Goal: Transaction & Acquisition: Purchase product/service

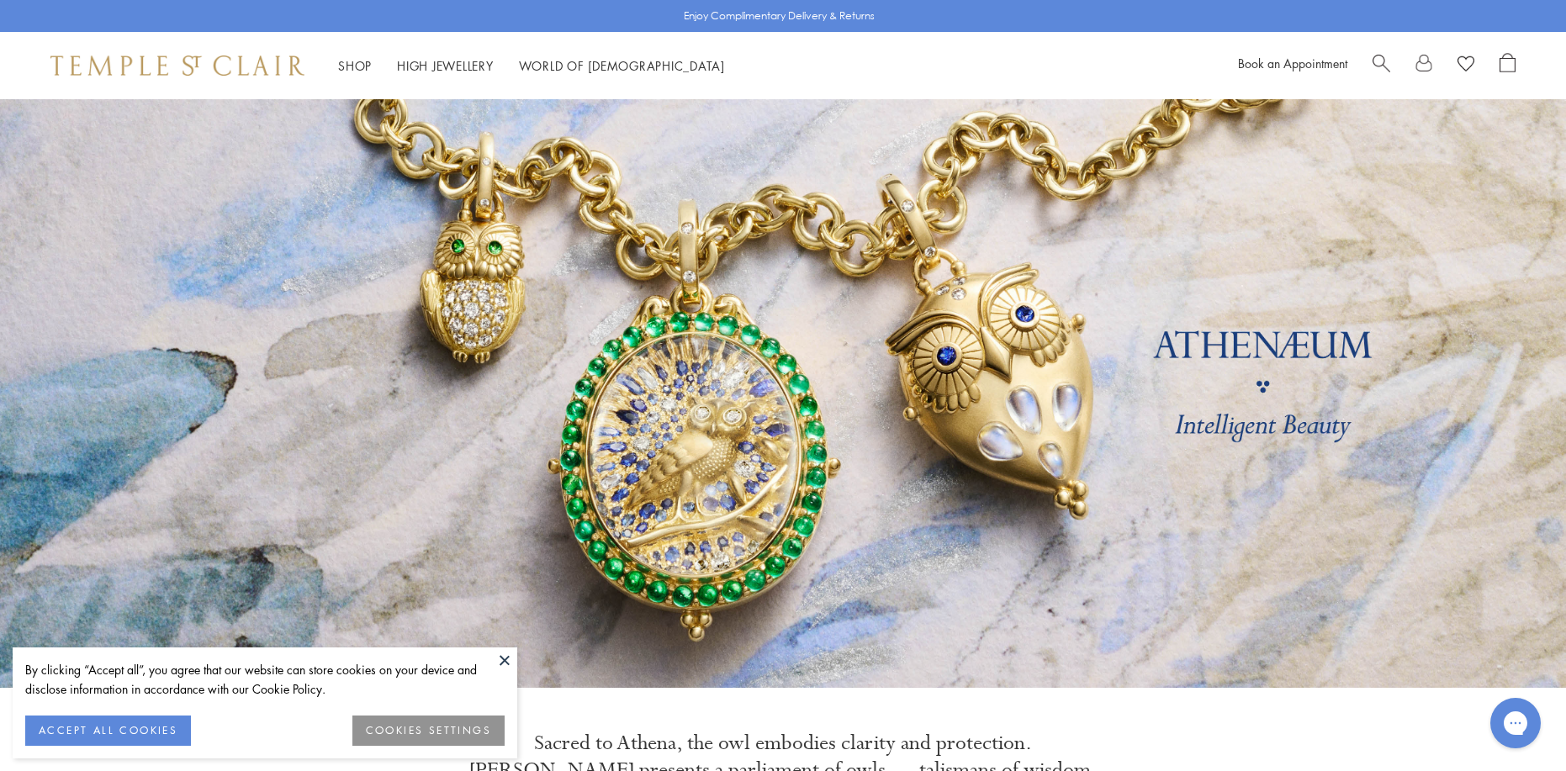
click at [506, 661] on button at bounding box center [504, 660] width 25 height 25
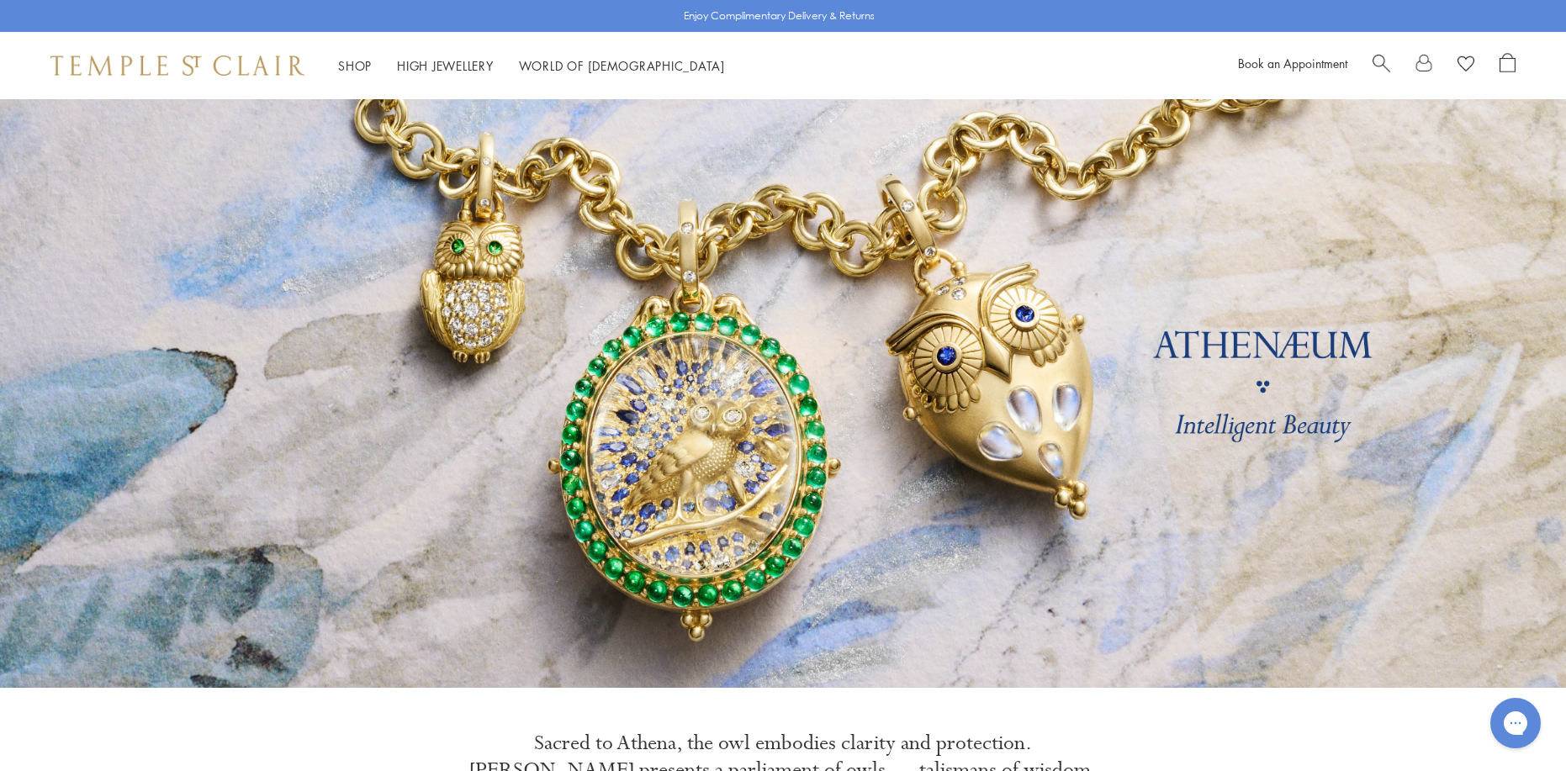
click at [505, 657] on link at bounding box center [783, 393] width 1566 height 589
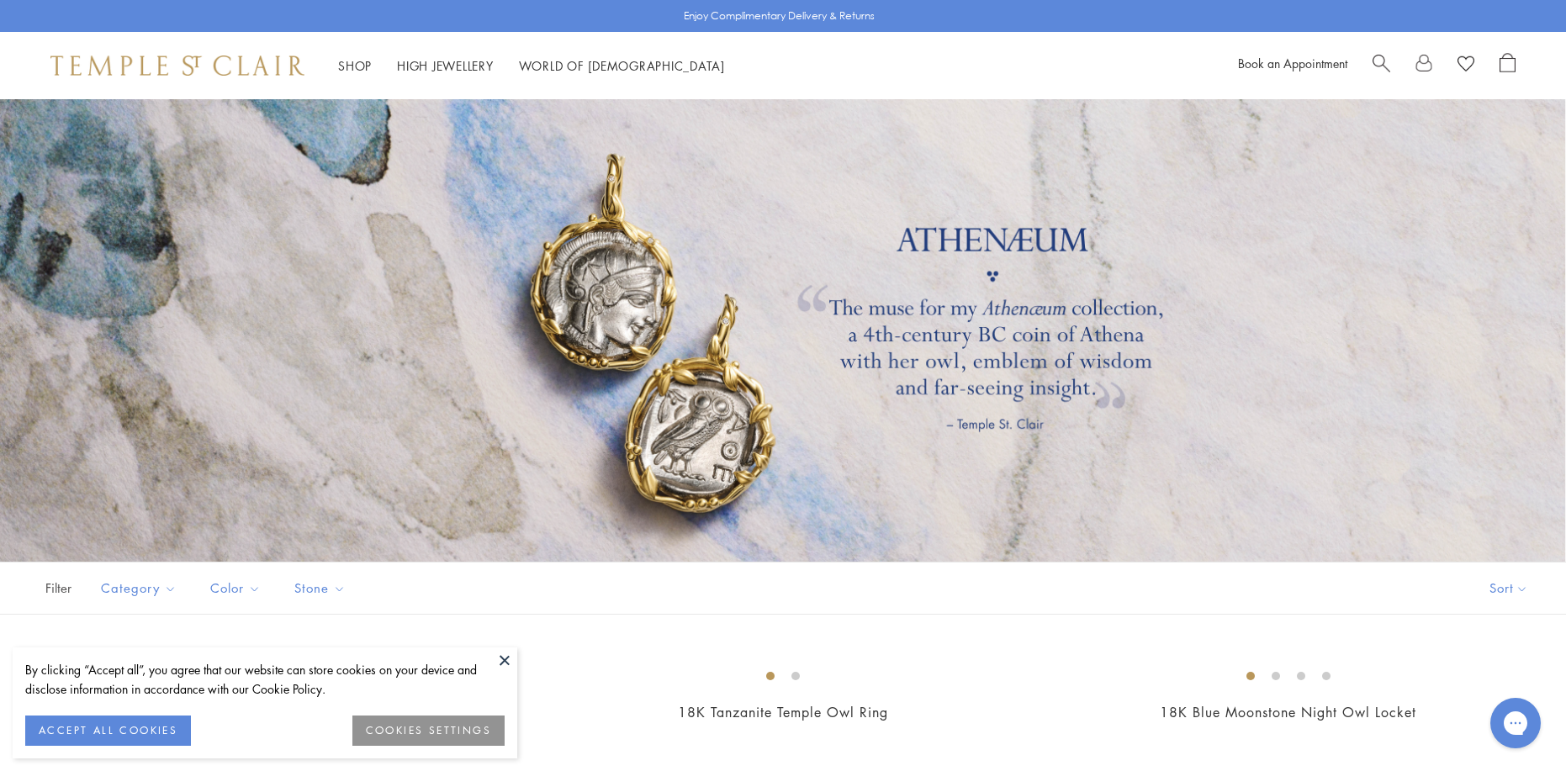
click at [504, 659] on button at bounding box center [504, 660] width 25 height 25
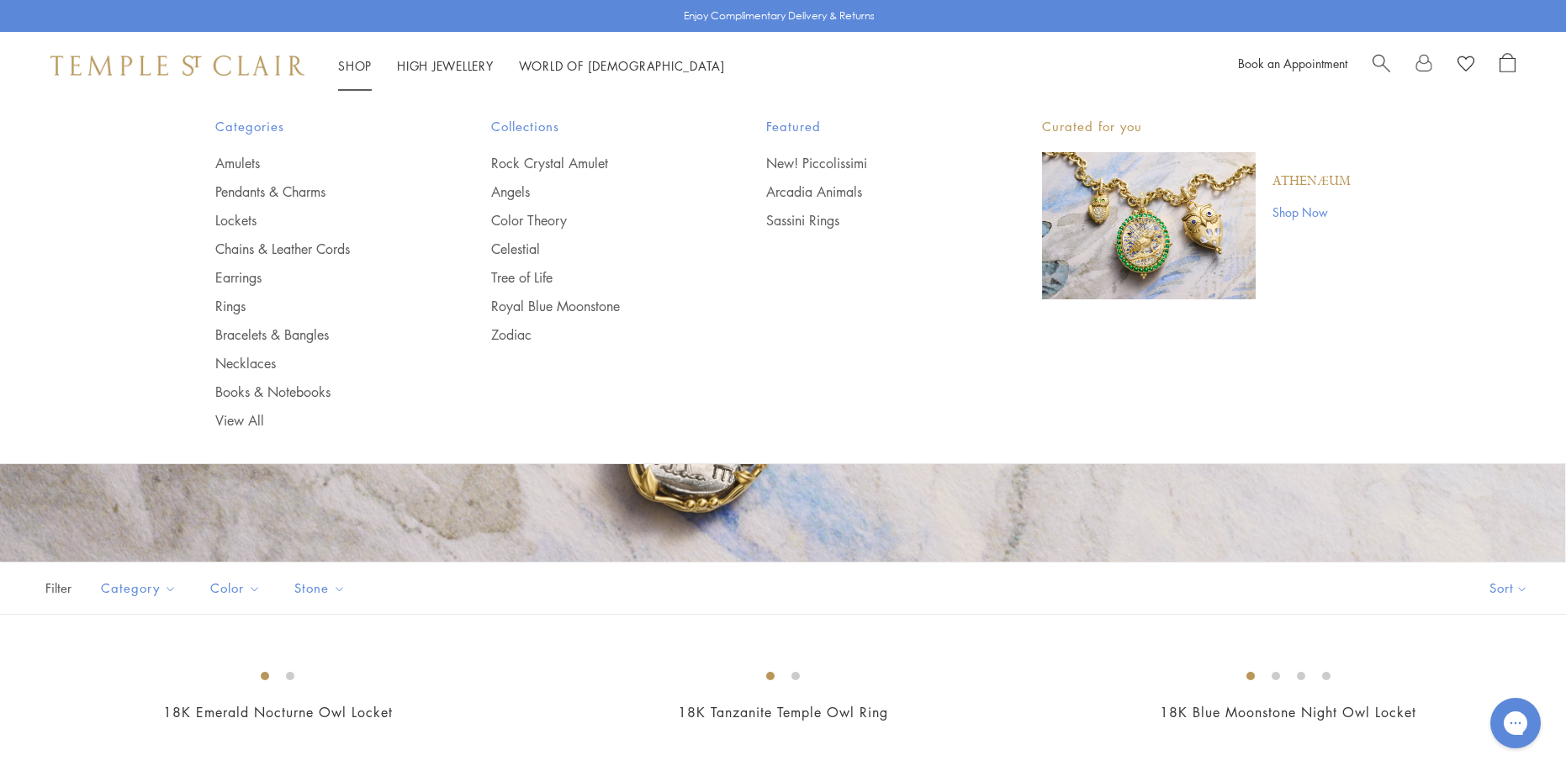
click at [358, 65] on link "Shop Shop" at bounding box center [355, 65] width 34 height 17
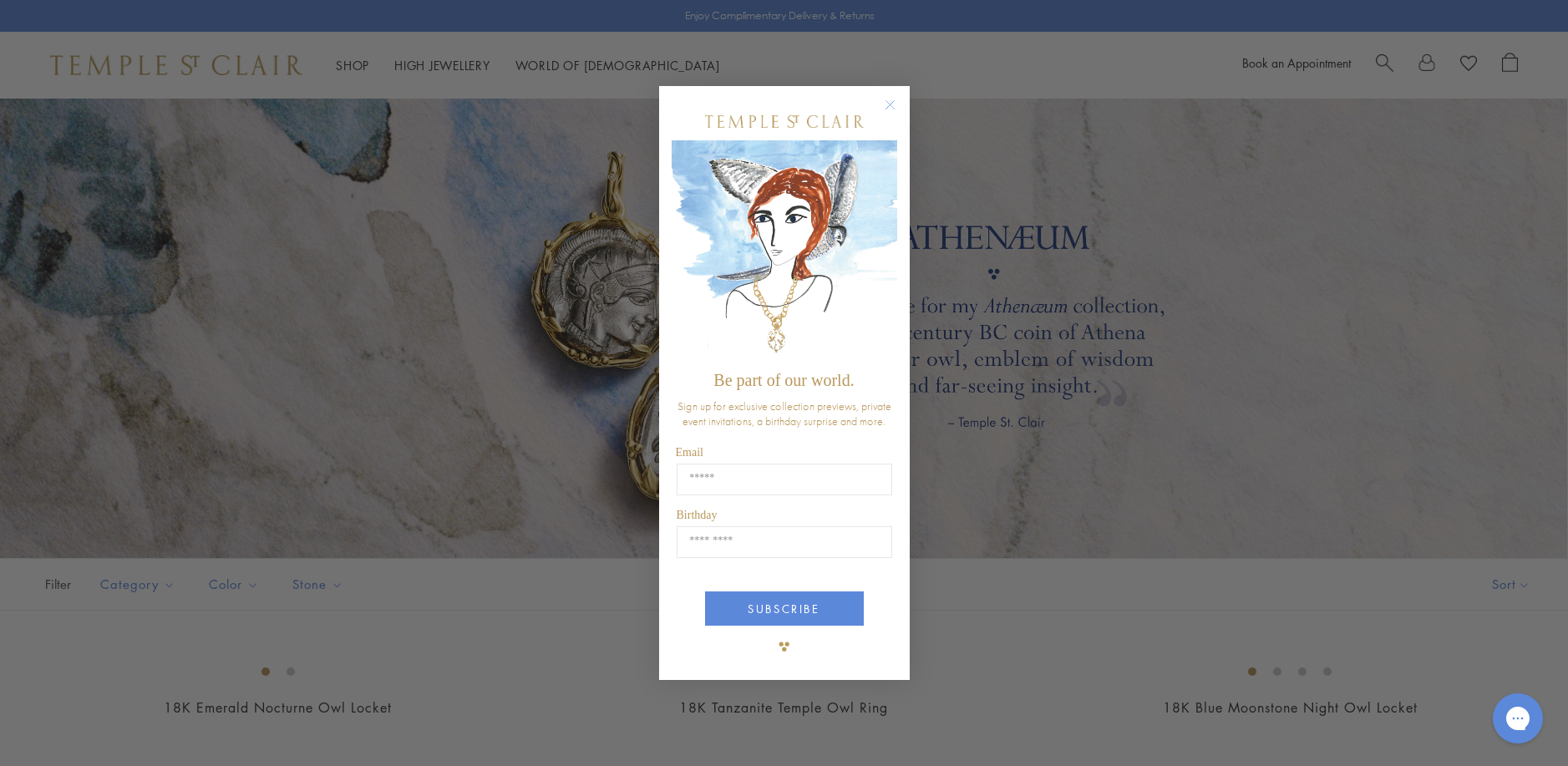
click at [890, 102] on circle "Close dialog" at bounding box center [890, 104] width 20 height 20
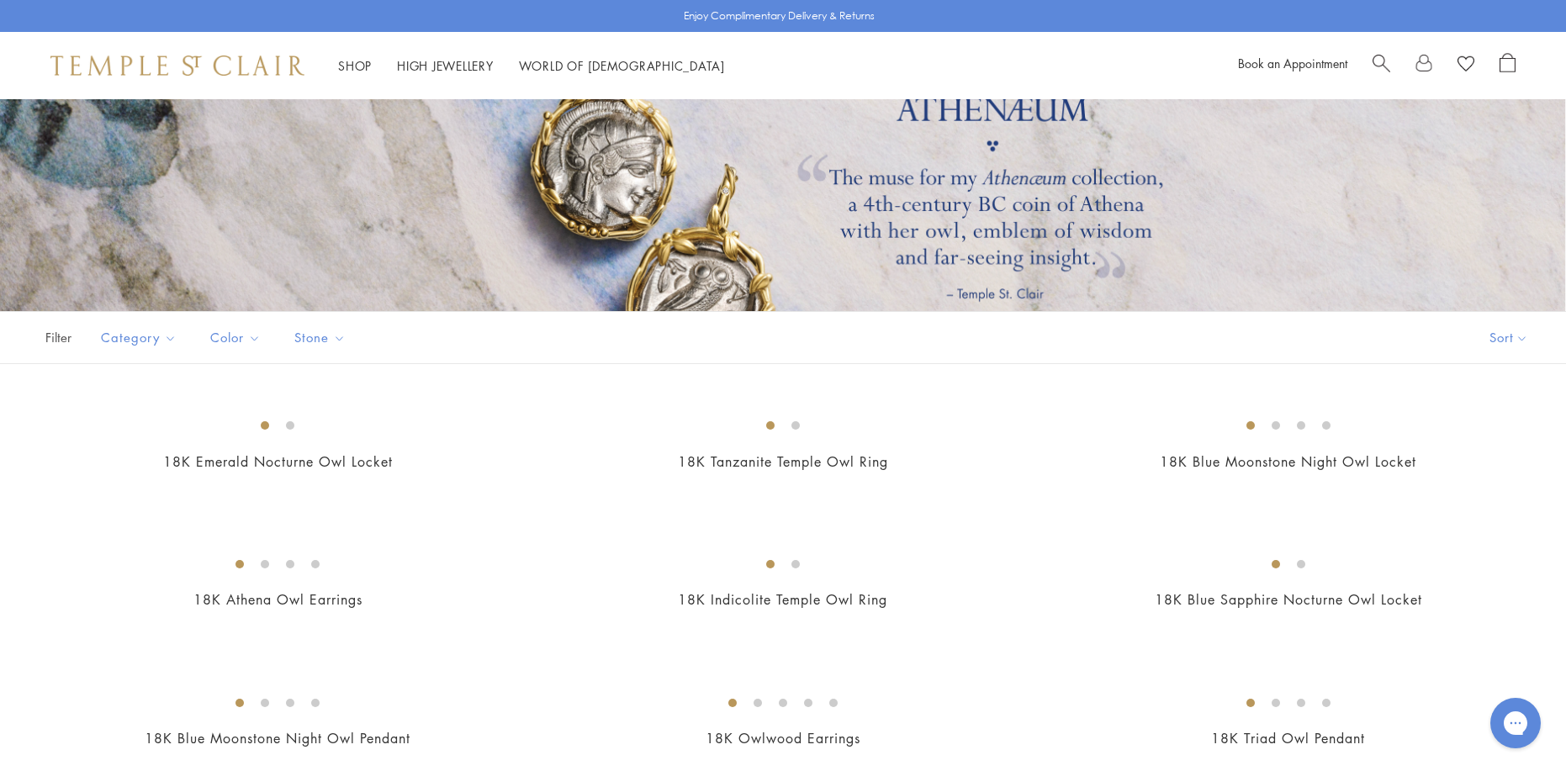
scroll to position [252, 0]
click at [1492, 449] on button "Price, low to high" at bounding box center [1493, 454] width 171 height 41
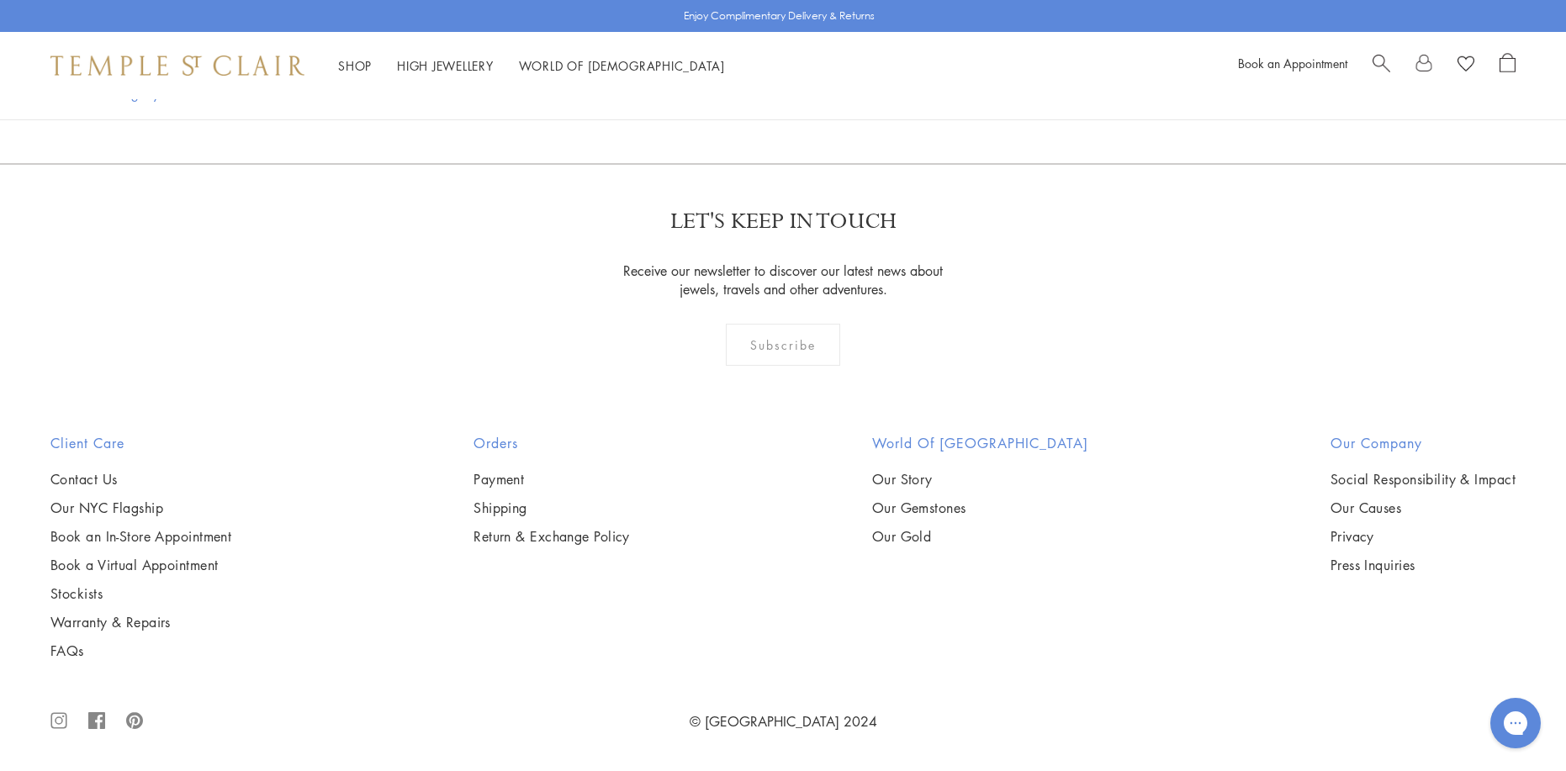
scroll to position [2019, 0]
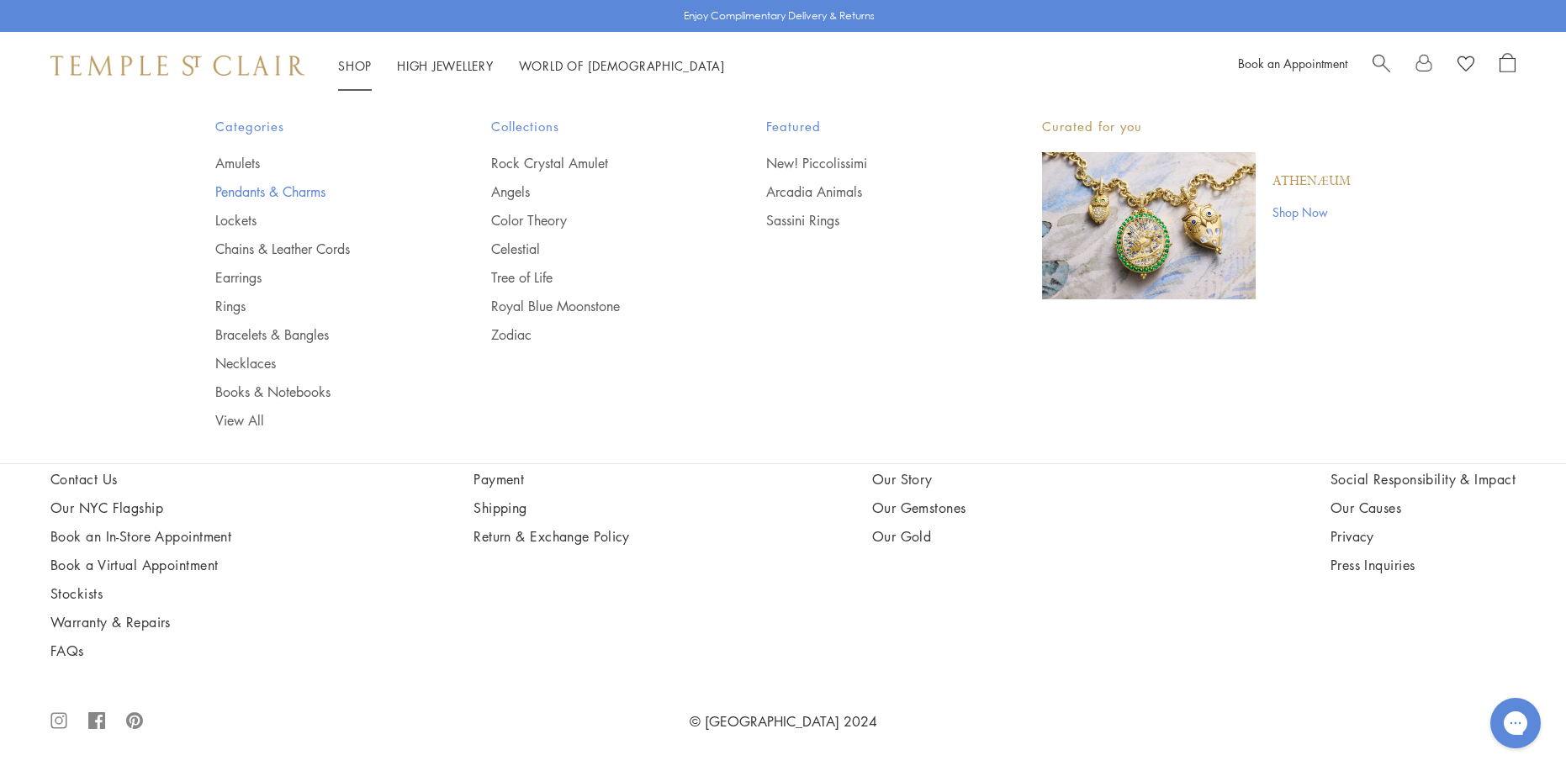
click at [314, 193] on link "Pendants & Charms" at bounding box center [319, 192] width 209 height 19
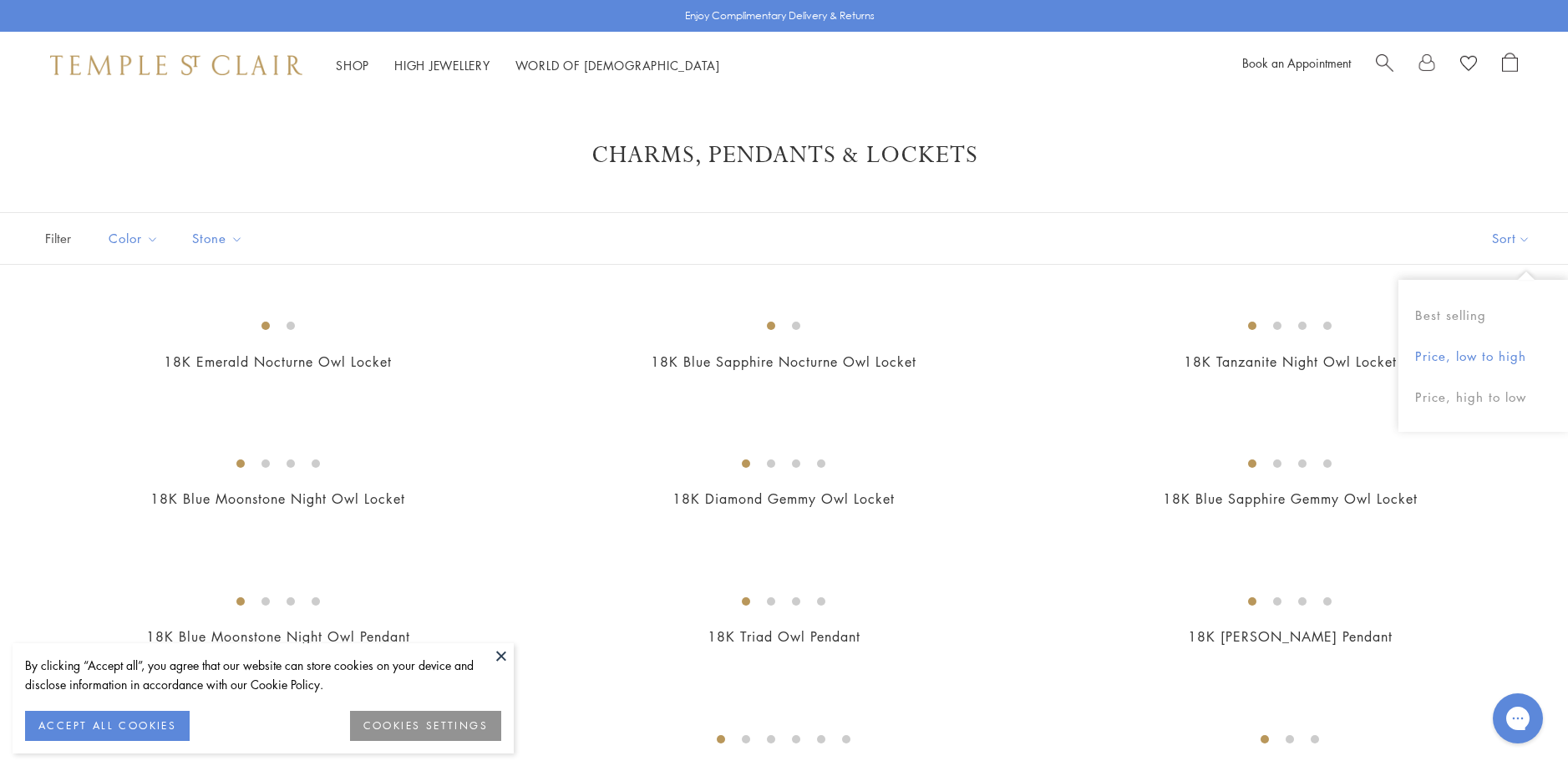
click at [1465, 353] on button "Price, low to high" at bounding box center [1483, 356] width 170 height 41
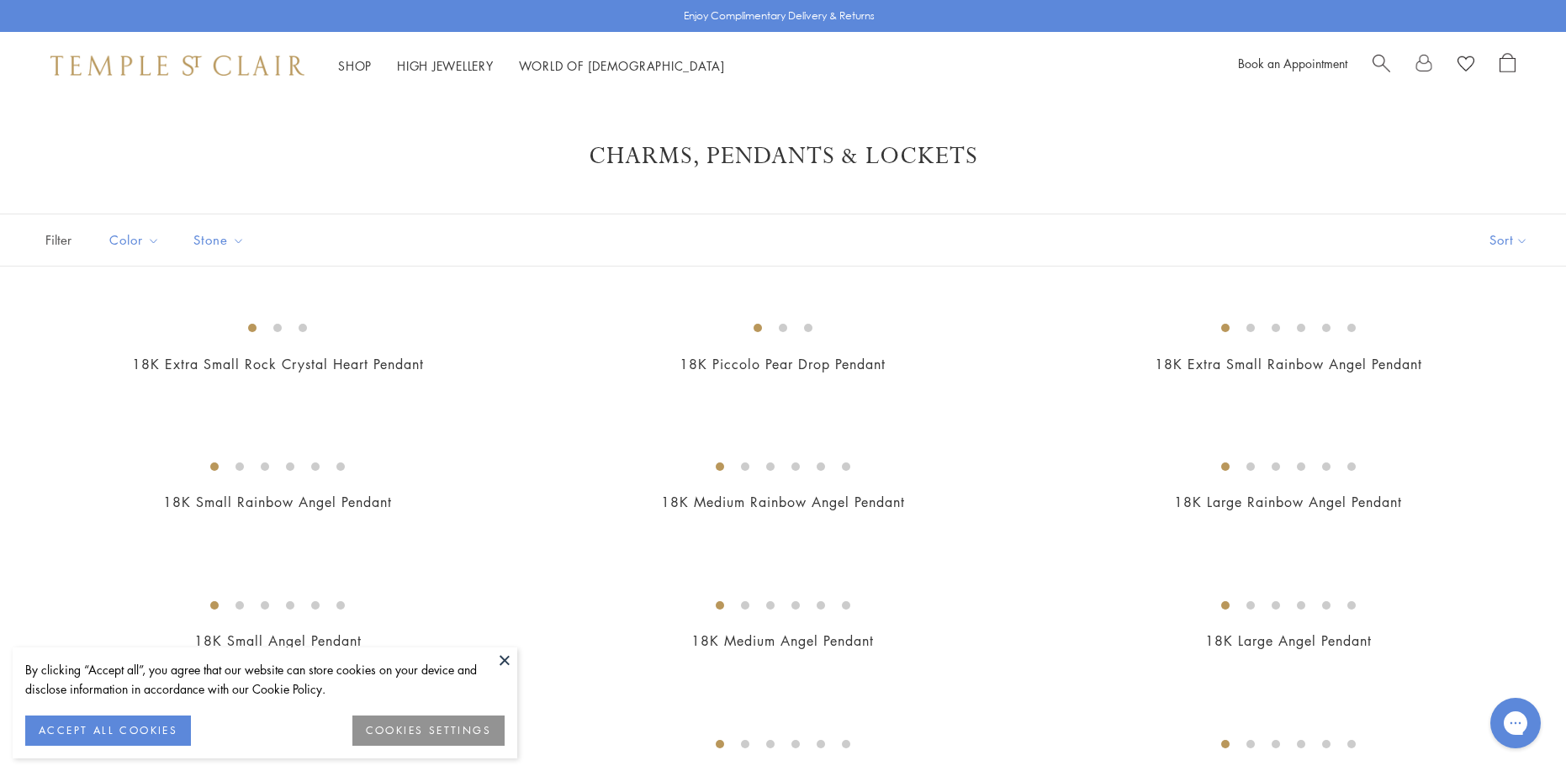
click at [505, 659] on button at bounding box center [504, 660] width 25 height 25
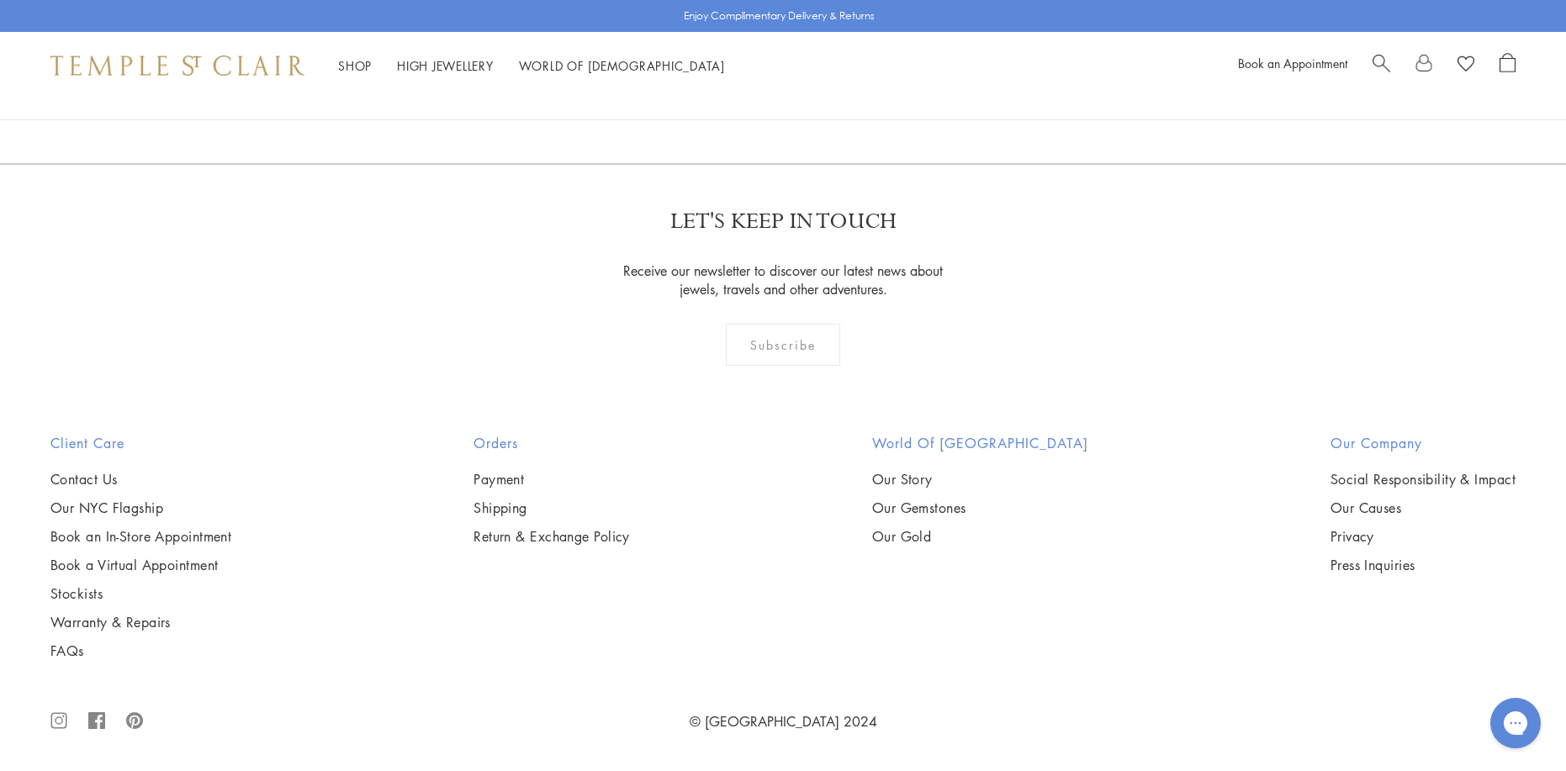
scroll to position [10094, 0]
